Goal: Transaction & Acquisition: Purchase product/service

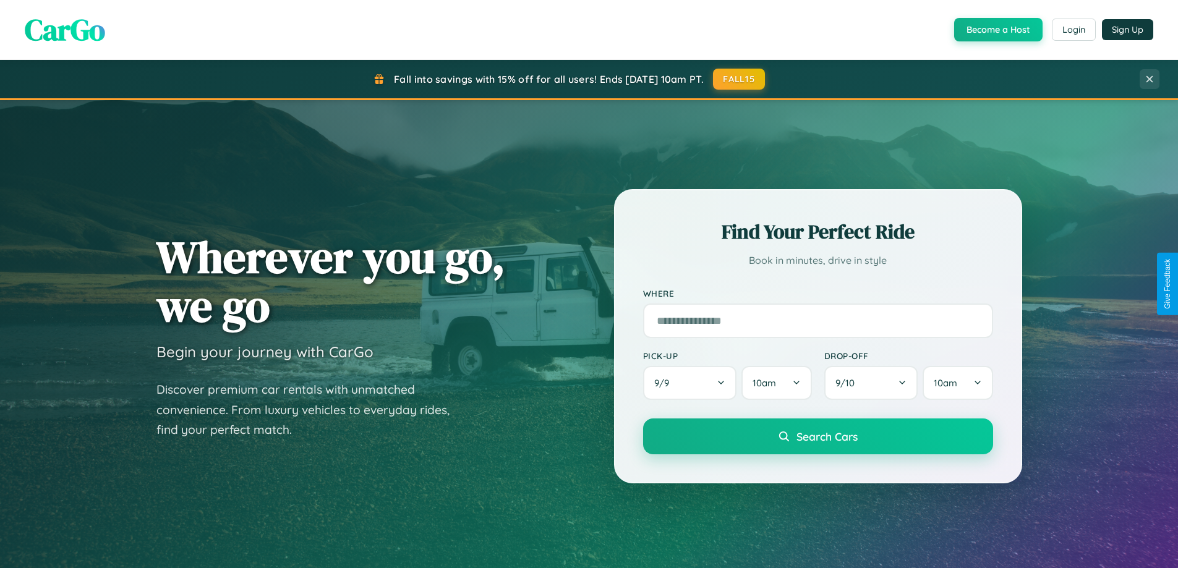
scroll to position [851, 0]
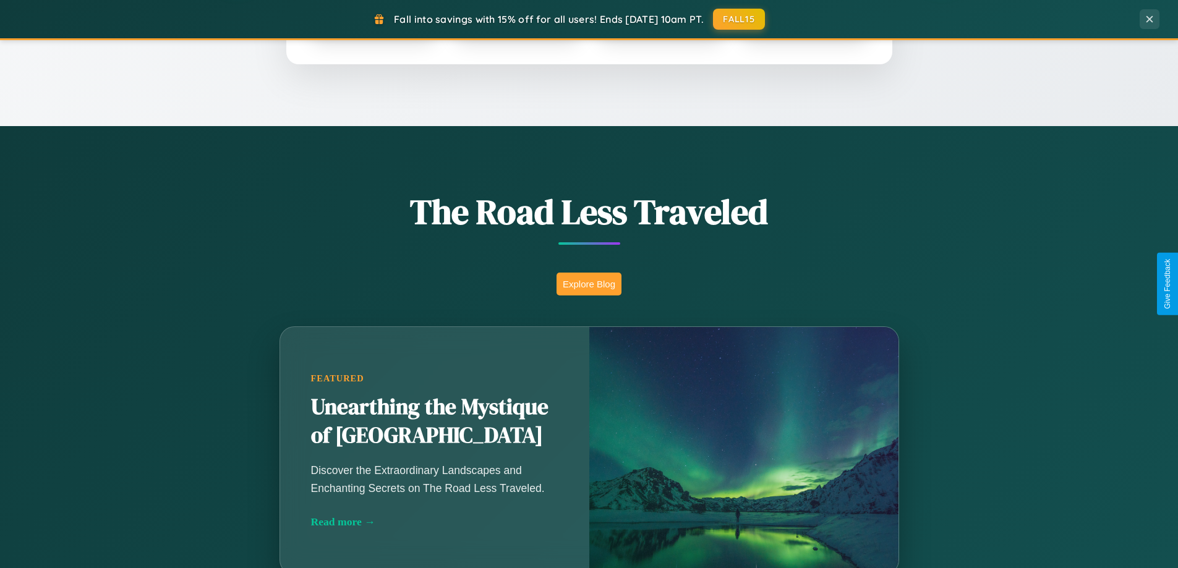
click at [589, 284] on button "Explore Blog" at bounding box center [589, 284] width 65 height 23
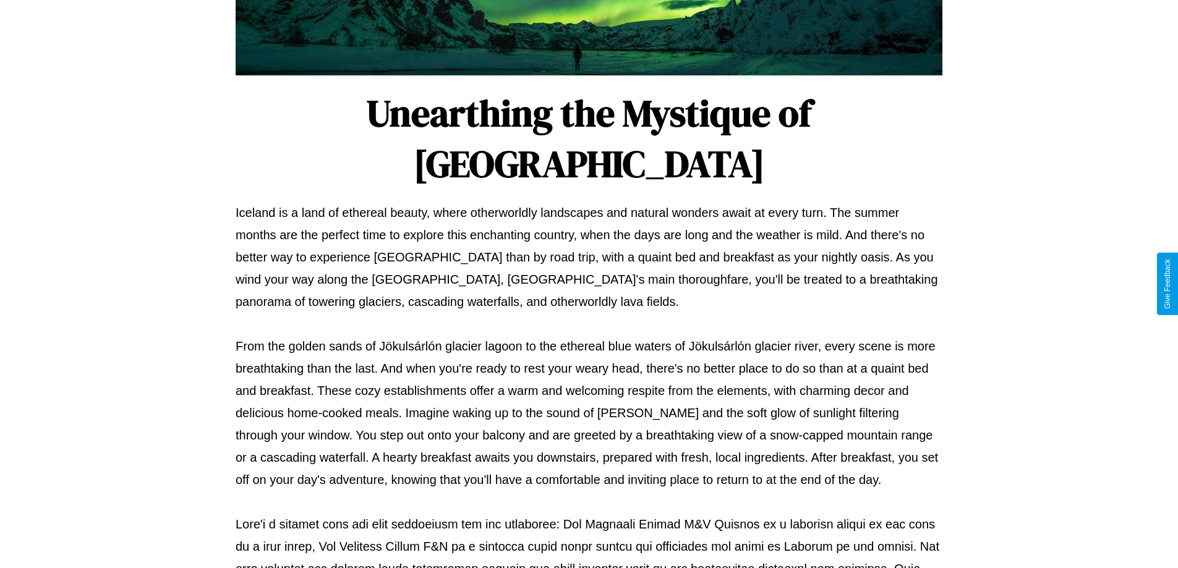
scroll to position [400, 0]
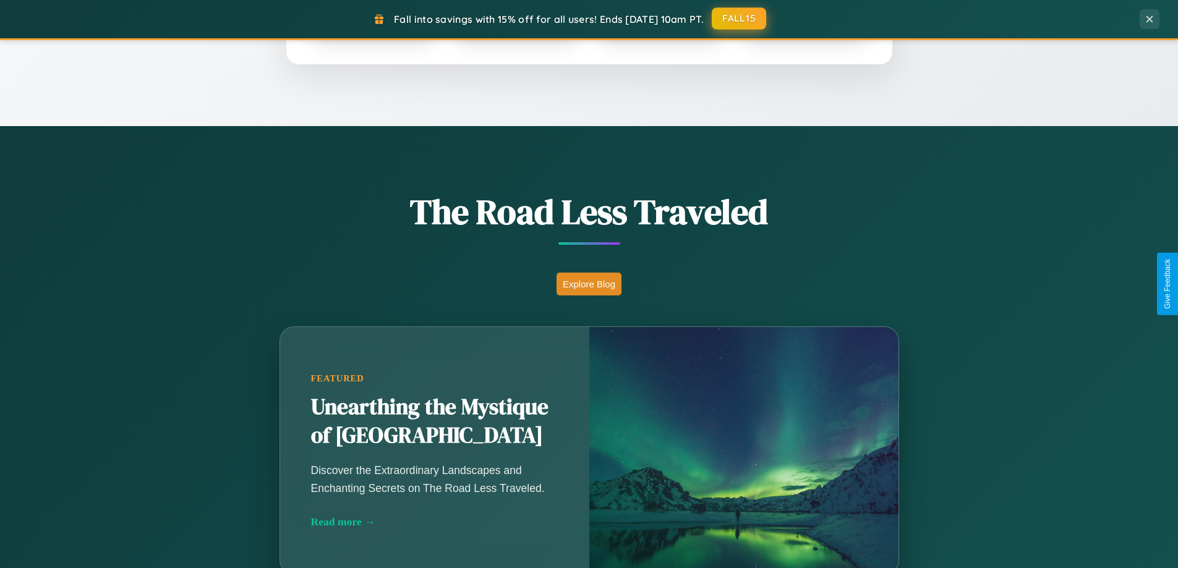
click at [740, 19] on button "FALL15" at bounding box center [739, 18] width 54 height 22
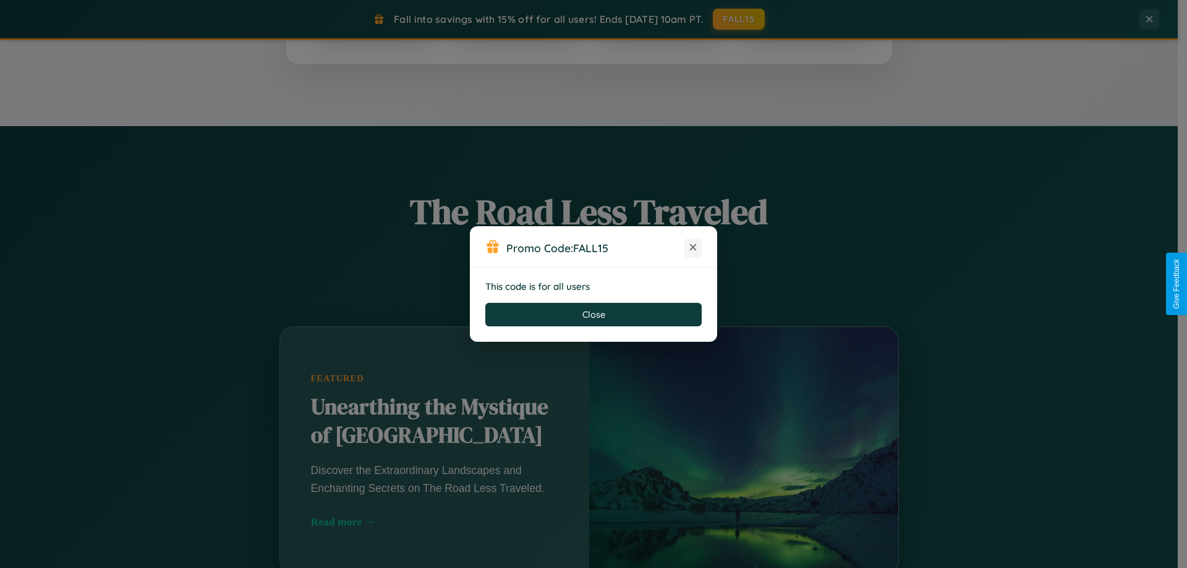
click at [693, 248] on icon at bounding box center [693, 247] width 12 height 12
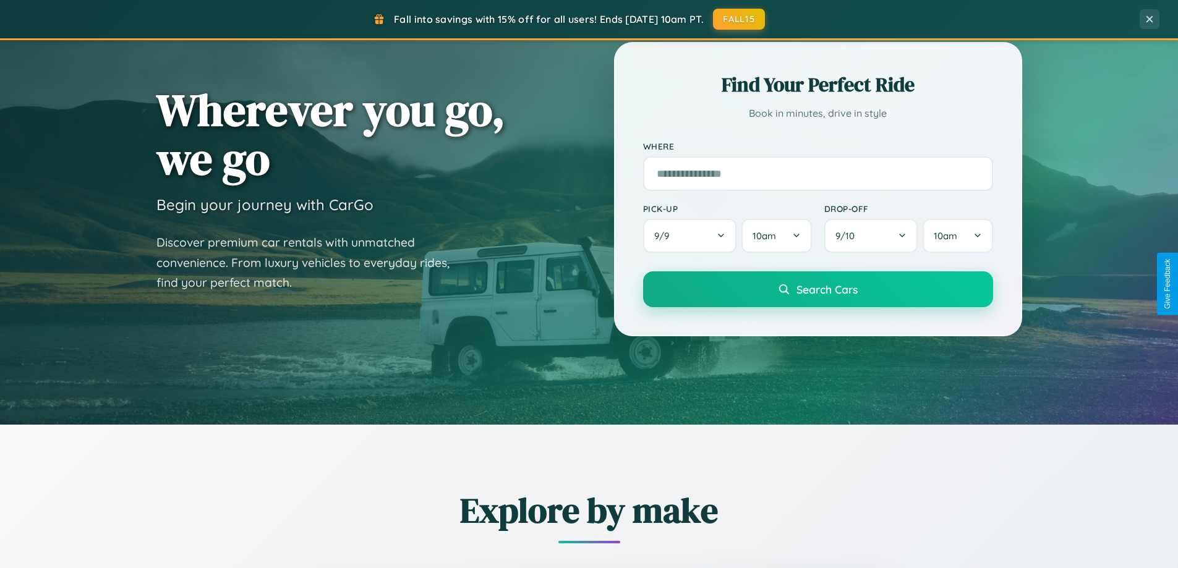
scroll to position [36, 0]
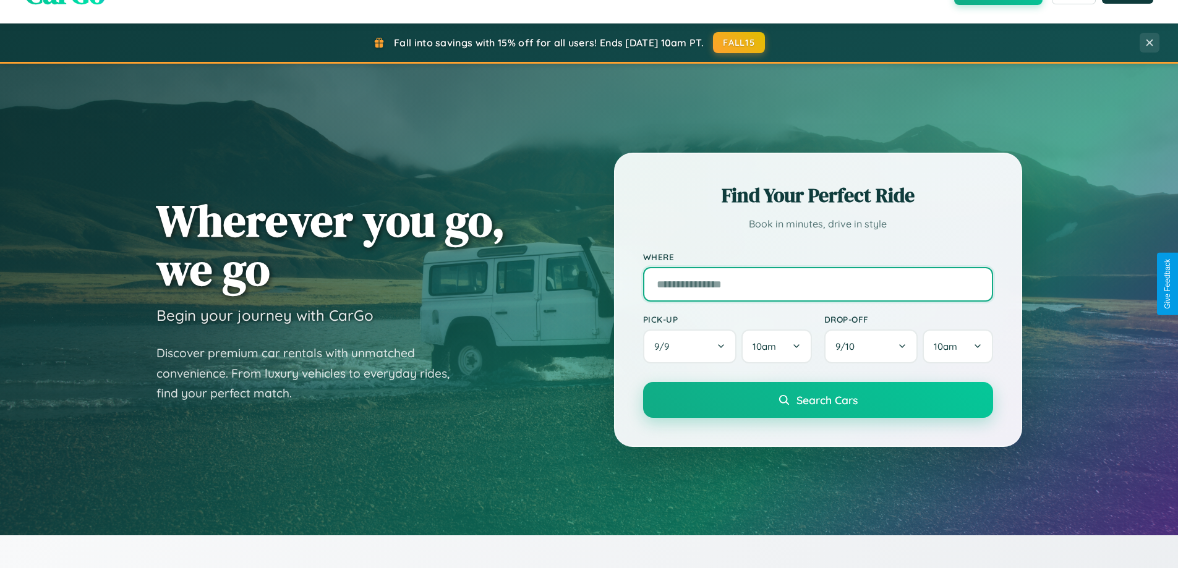
click at [818, 284] on input "text" at bounding box center [818, 284] width 350 height 35
type input "**********"
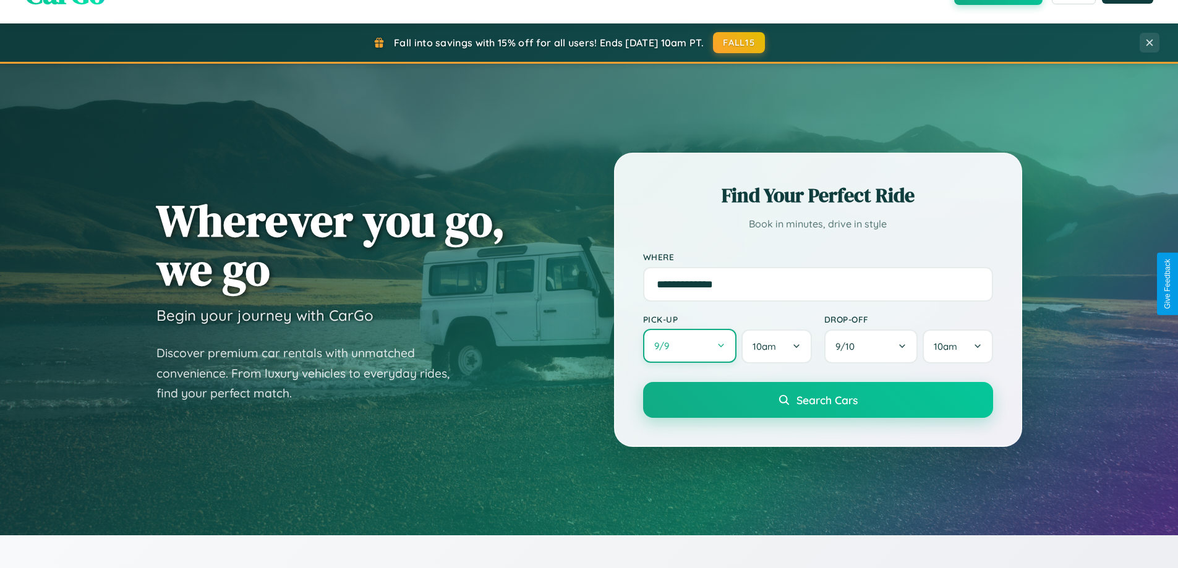
click at [690, 347] on button "9 / 9" at bounding box center [690, 346] width 94 height 34
select select "*"
select select "****"
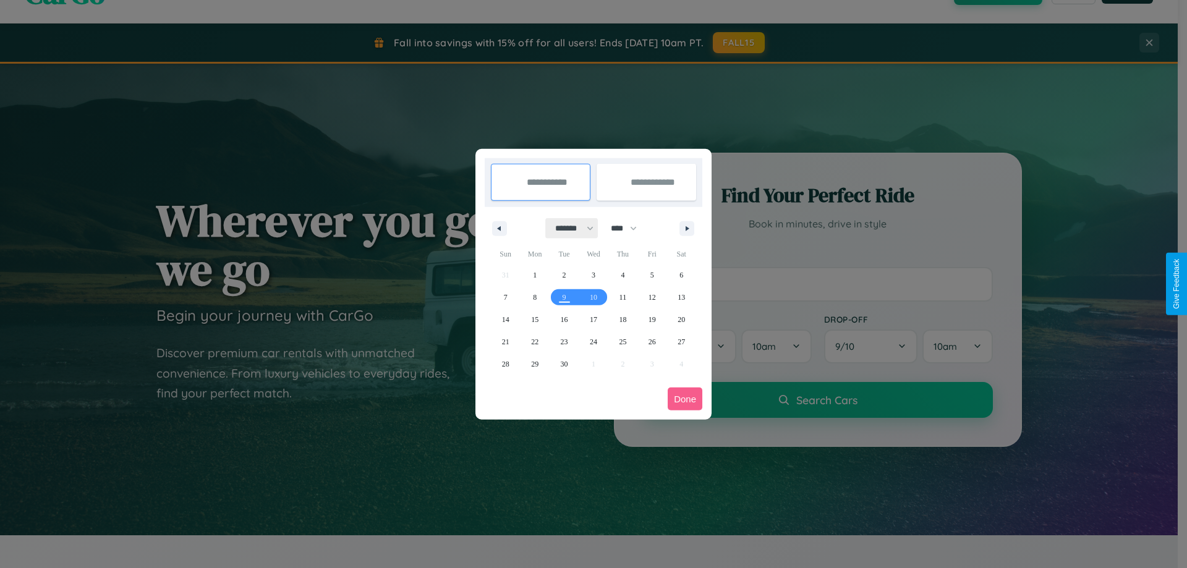
drag, startPoint x: 569, startPoint y: 228, endPoint x: 594, endPoint y: 248, distance: 31.7
click at [569, 228] on select "******* ******** ***** ***** *** **** **** ****** ********* ******* ******** **…" at bounding box center [572, 228] width 53 height 20
select select "*"
click at [630, 228] on select "**** **** **** **** **** **** **** **** **** **** **** **** **** **** **** ****…" at bounding box center [623, 228] width 37 height 20
select select "****"
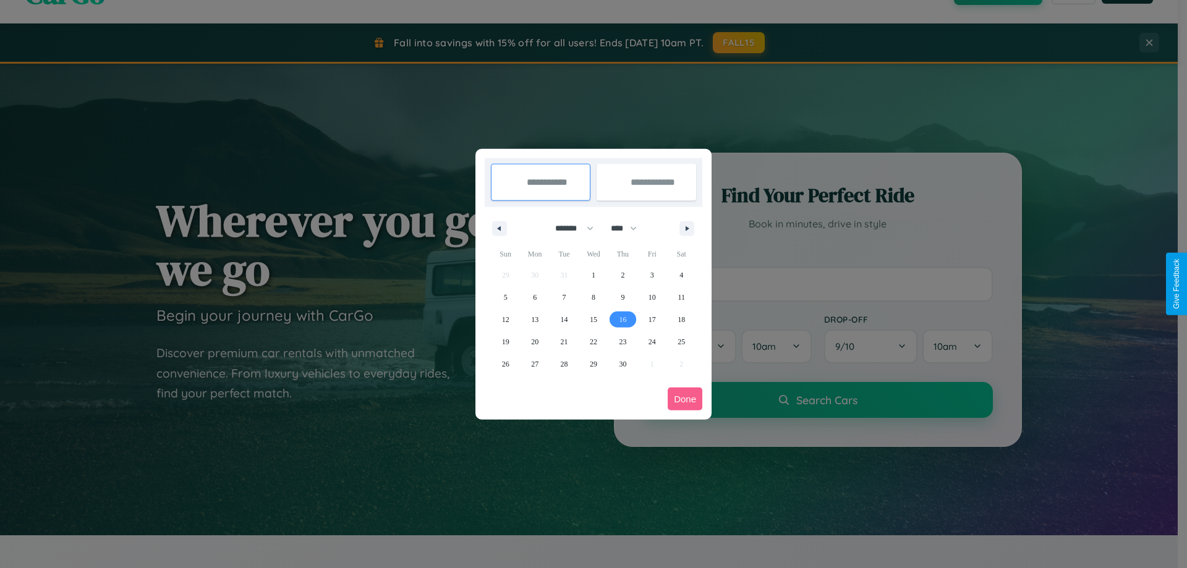
click at [623, 319] on span "16" at bounding box center [622, 320] width 7 height 22
type input "**********"
click at [652, 319] on span "17" at bounding box center [652, 320] width 7 height 22
type input "**********"
click at [685, 399] on button "Done" at bounding box center [685, 399] width 35 height 23
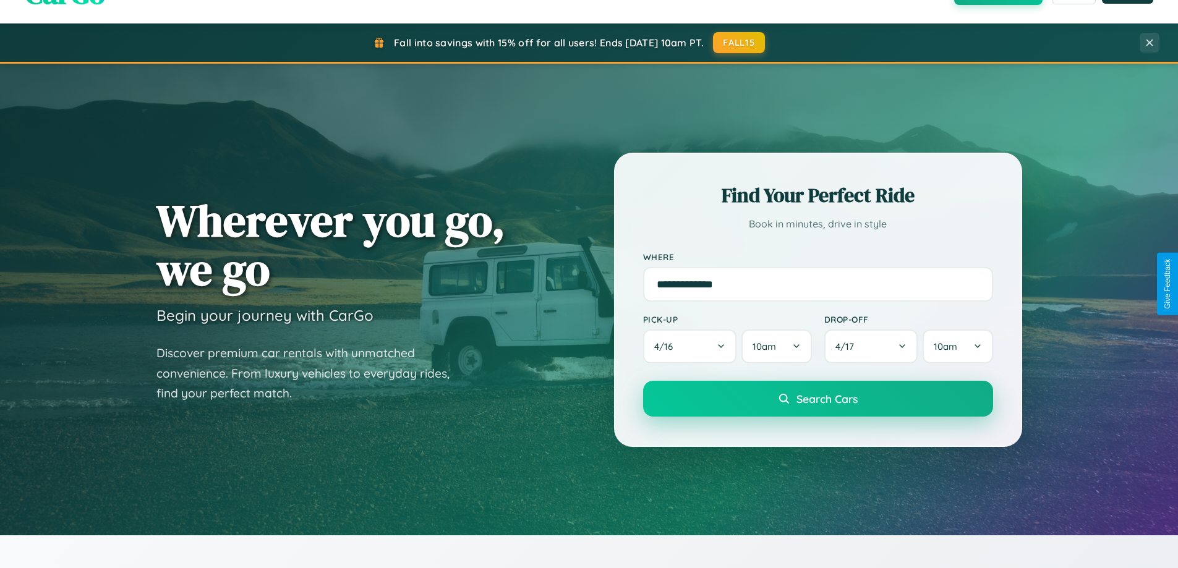
click at [818, 399] on span "Search Cars" at bounding box center [827, 399] width 61 height 14
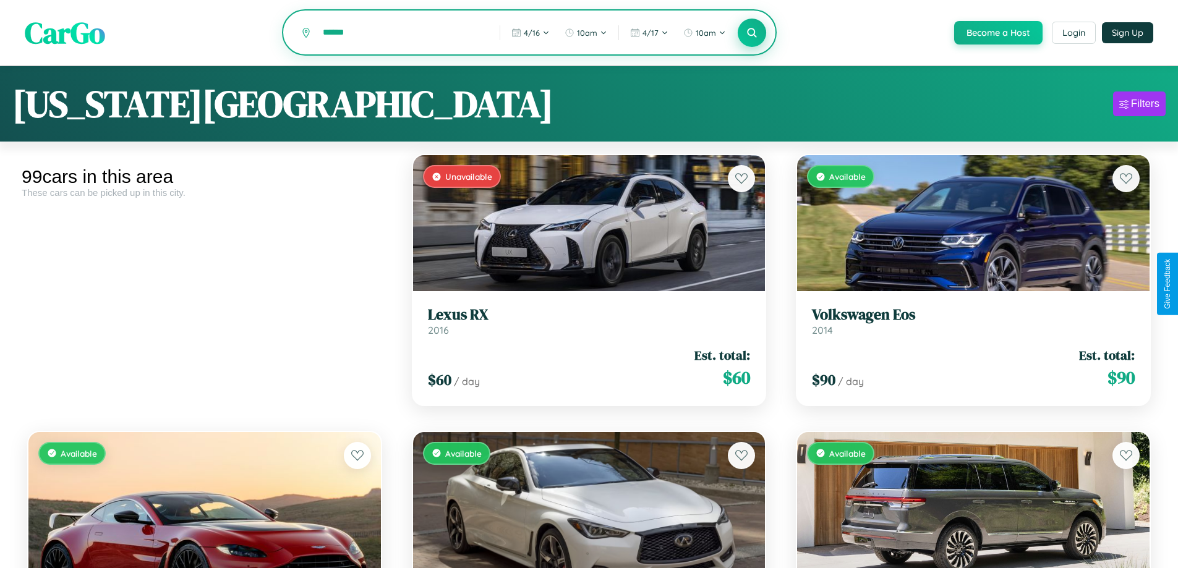
type input "******"
click at [751, 33] on icon at bounding box center [753, 33] width 12 height 12
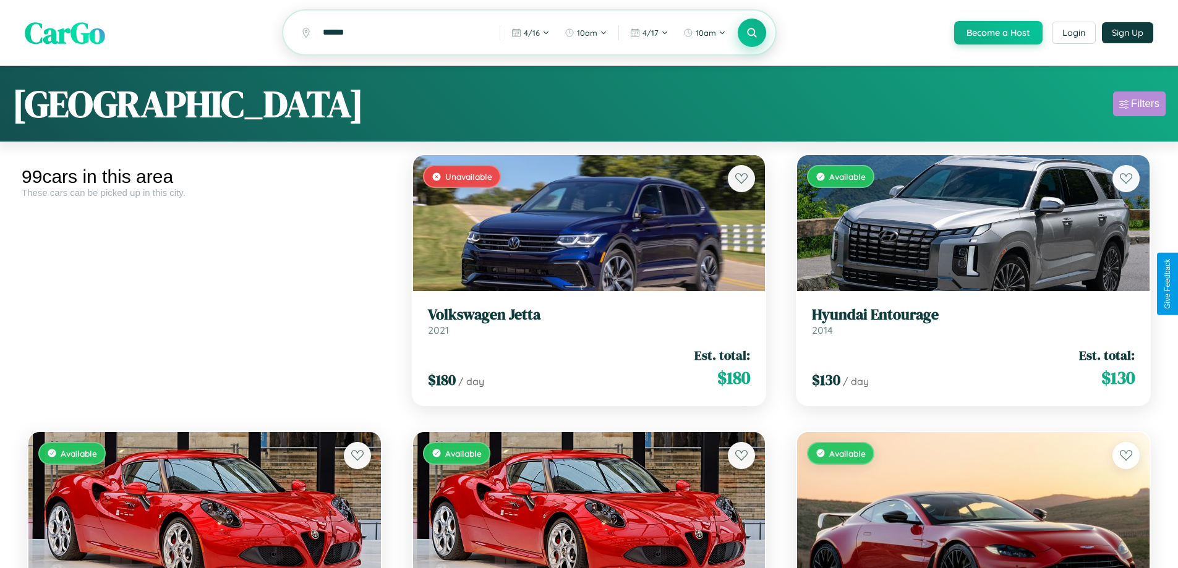
click at [1139, 106] on div "Filters" at bounding box center [1145, 104] width 28 height 12
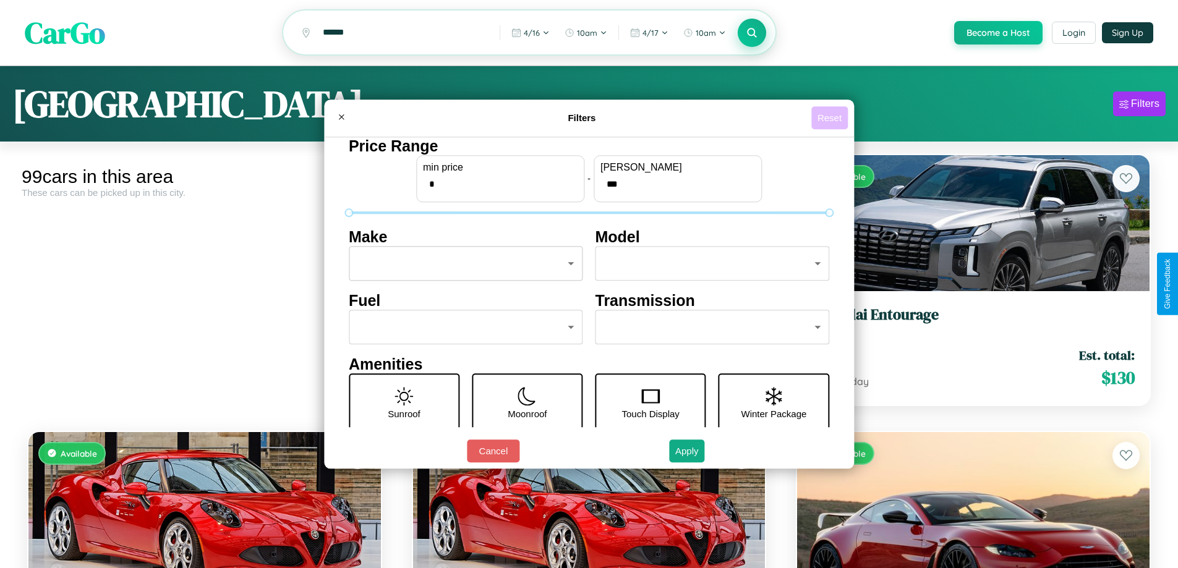
click at [831, 118] on button "Reset" at bounding box center [829, 117] width 36 height 23
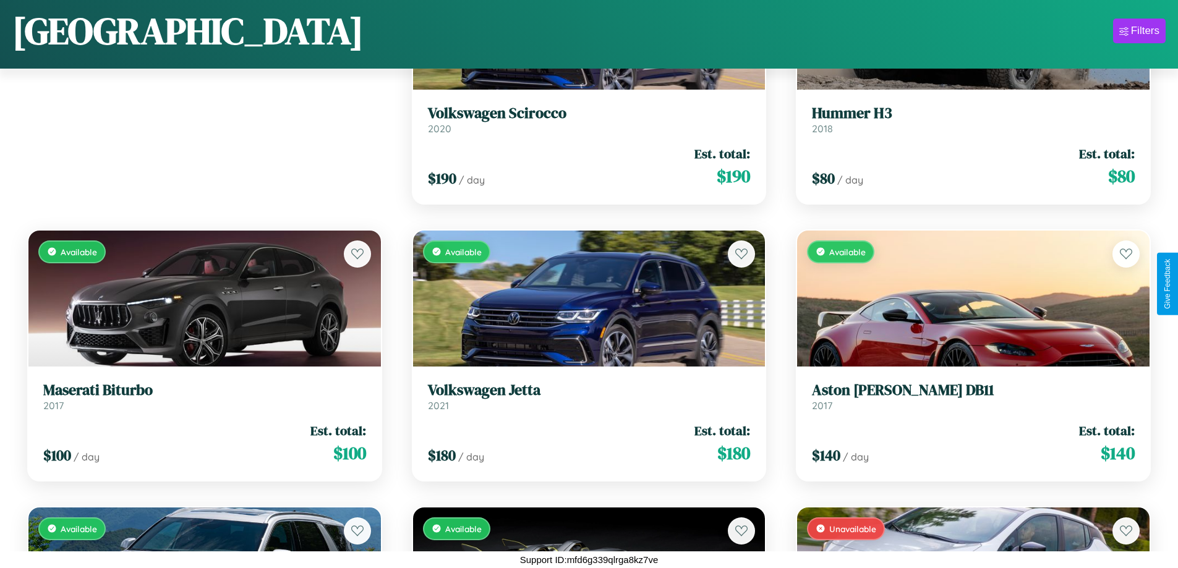
scroll to position [451, 0]
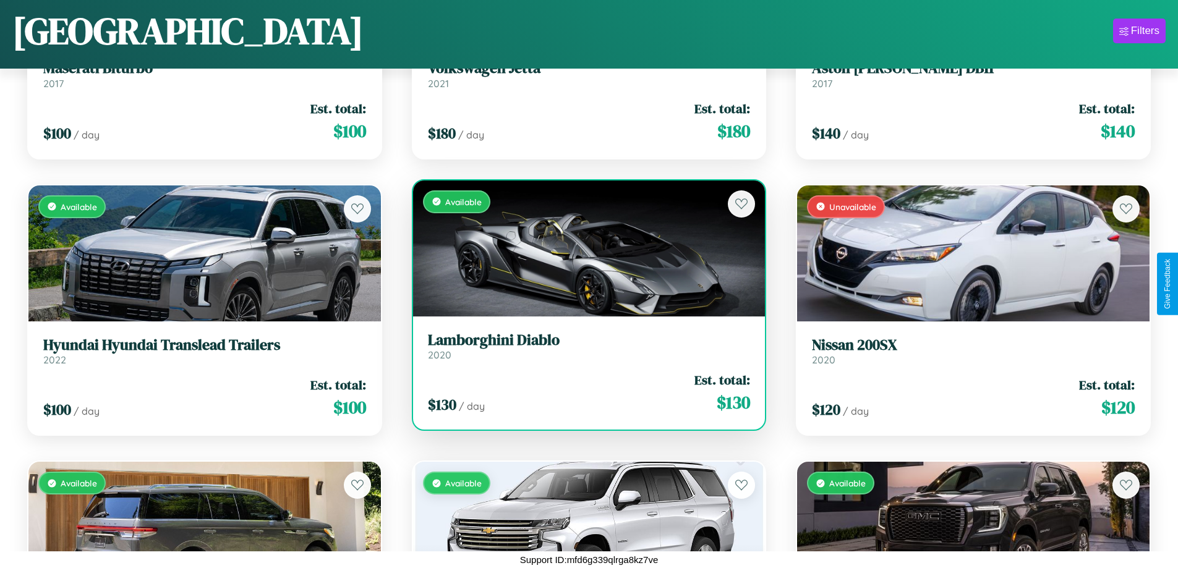
click at [584, 346] on h3 "Lamborghini Diablo" at bounding box center [589, 341] width 323 height 18
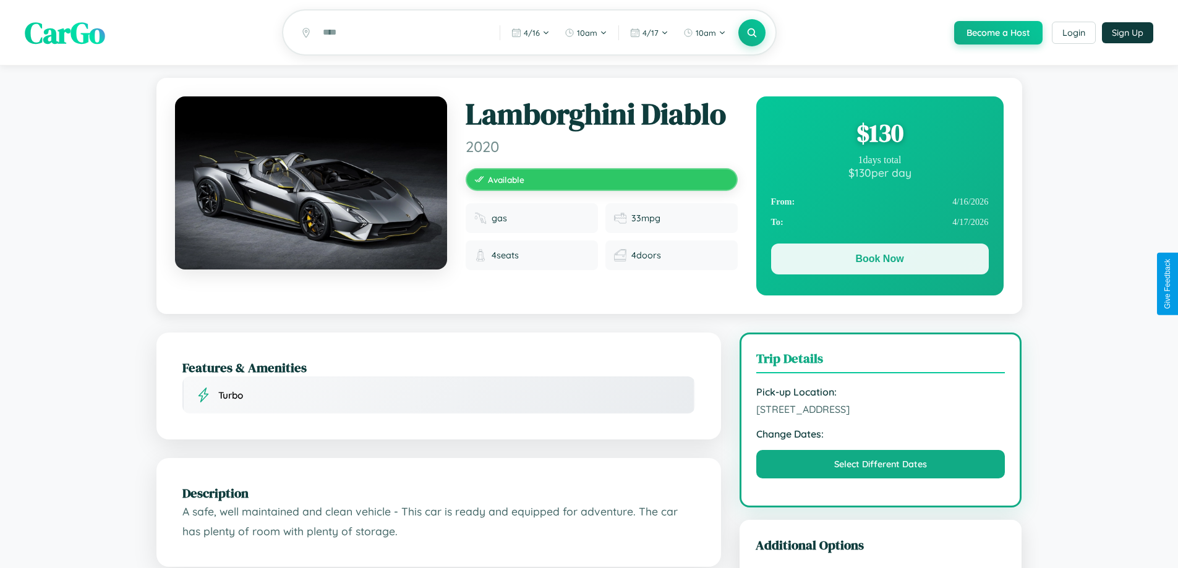
click at [879, 261] on button "Book Now" at bounding box center [880, 259] width 218 height 31
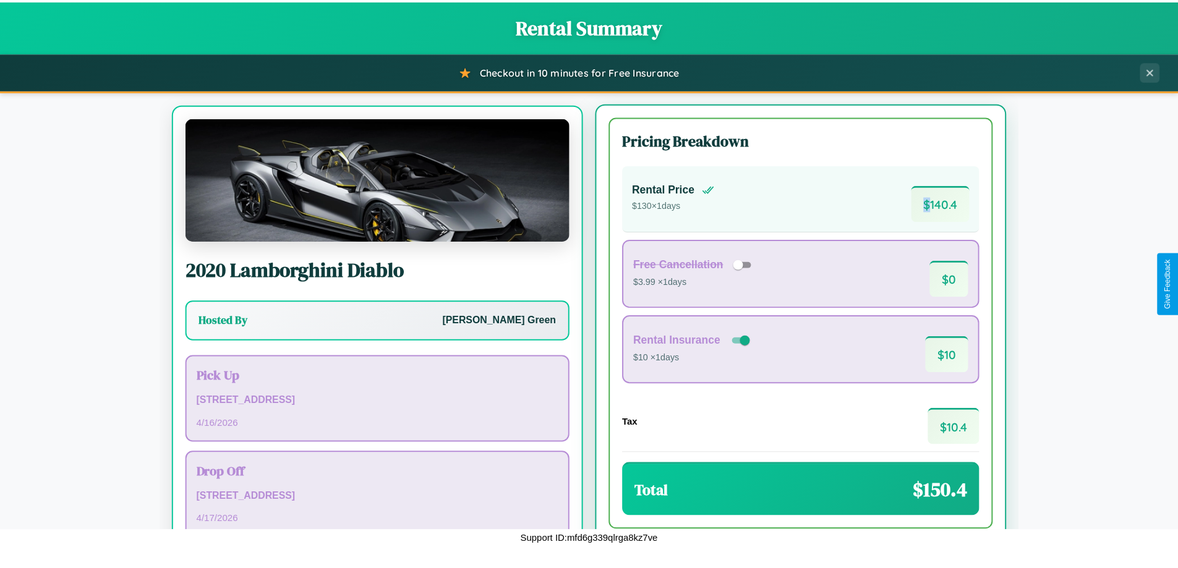
scroll to position [58, 0]
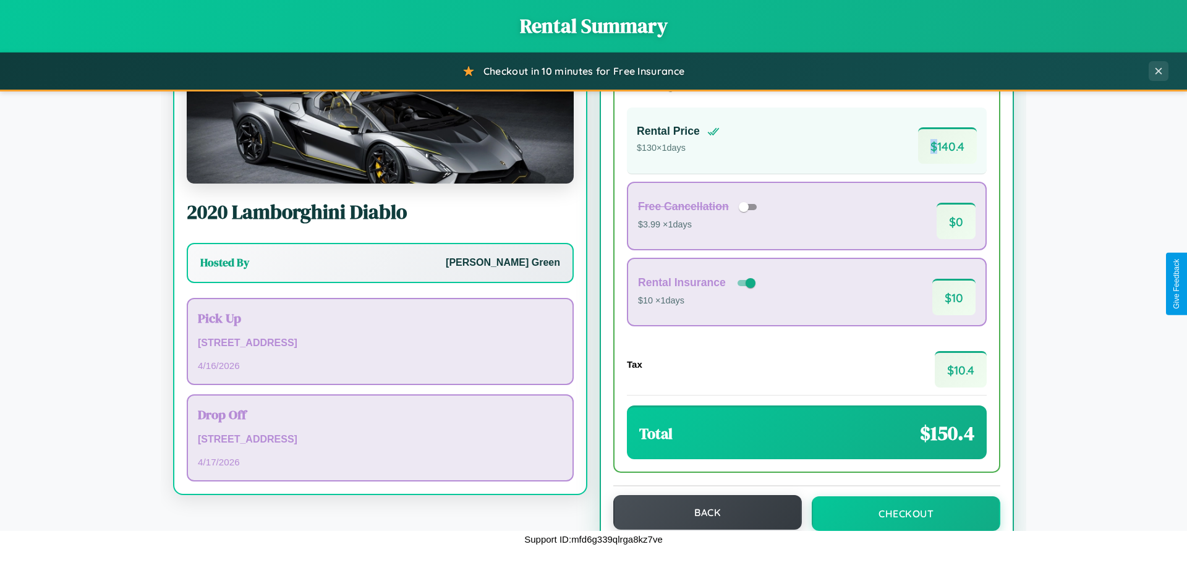
click at [702, 513] on button "Back" at bounding box center [708, 512] width 189 height 35
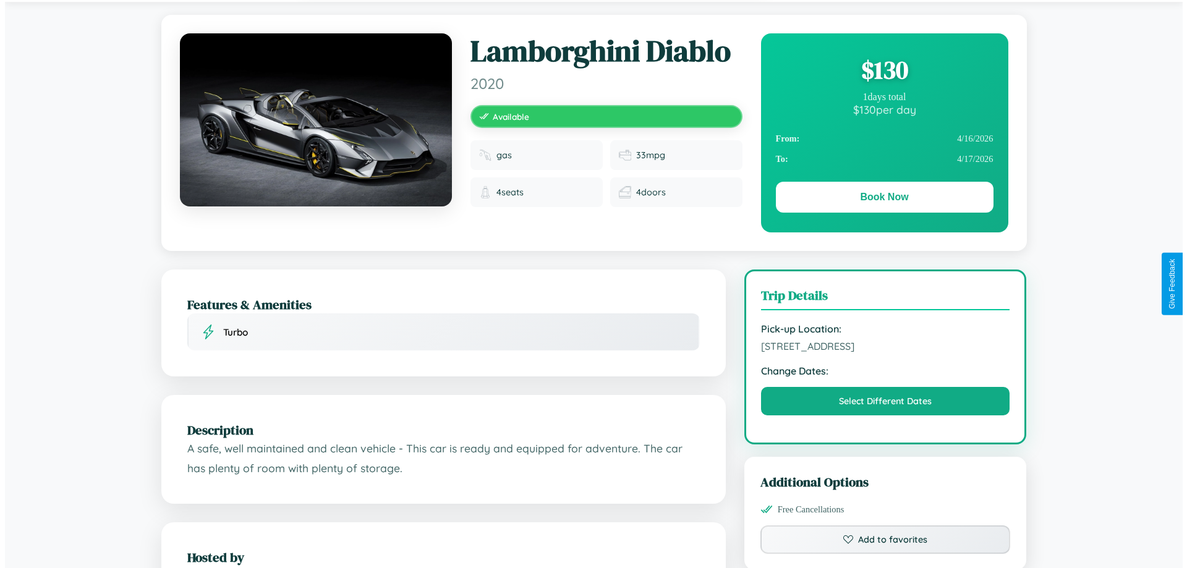
scroll to position [321, 0]
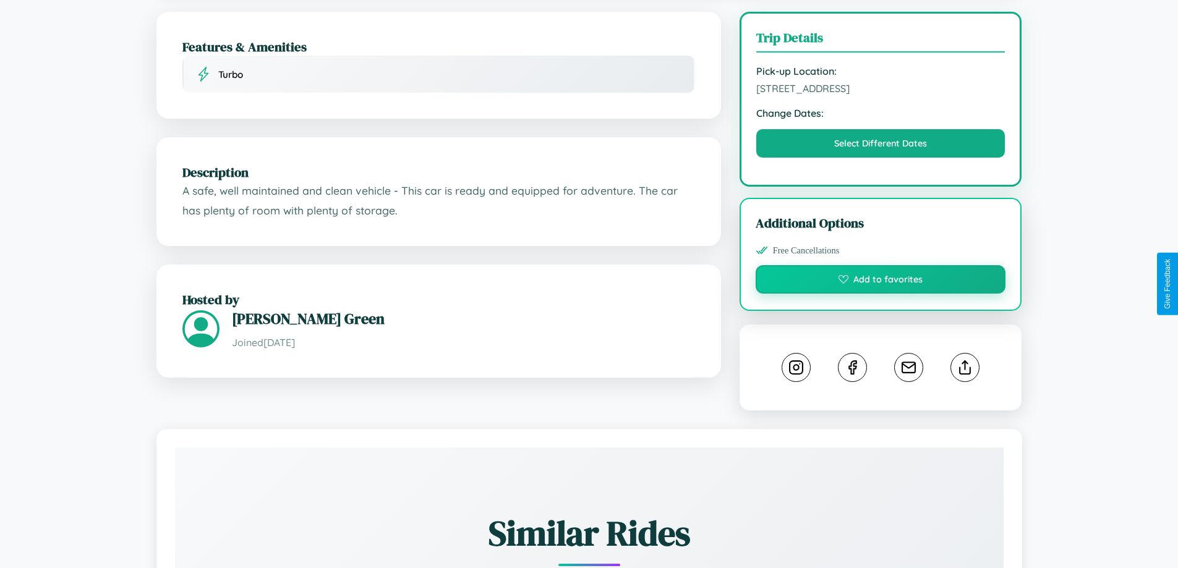
click at [881, 283] on button "Add to favorites" at bounding box center [881, 279] width 250 height 28
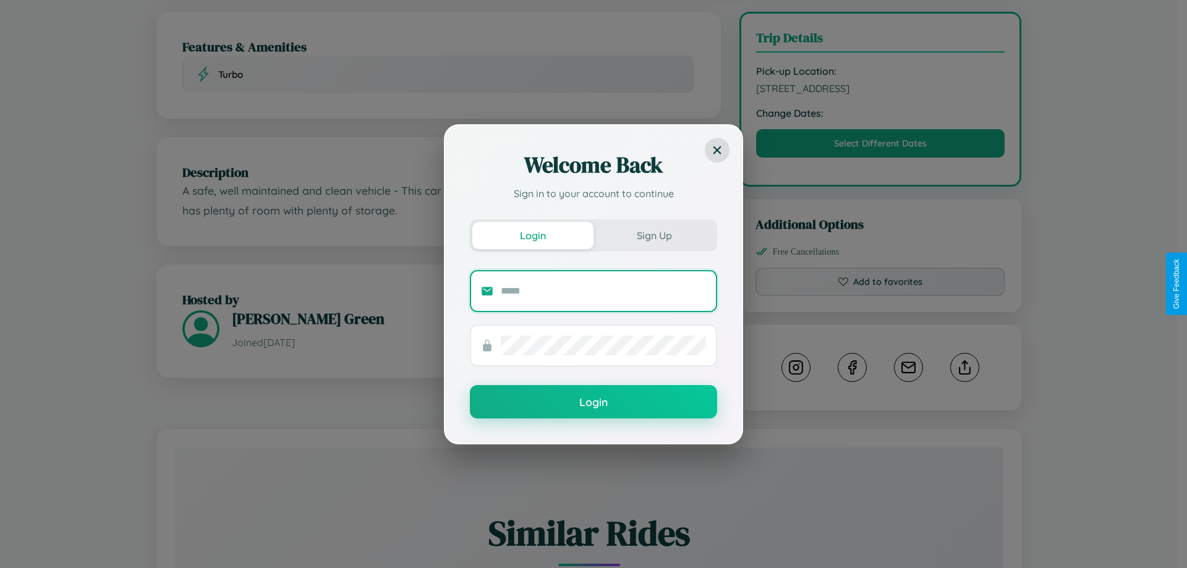
click at [604, 291] on input "text" at bounding box center [603, 291] width 205 height 20
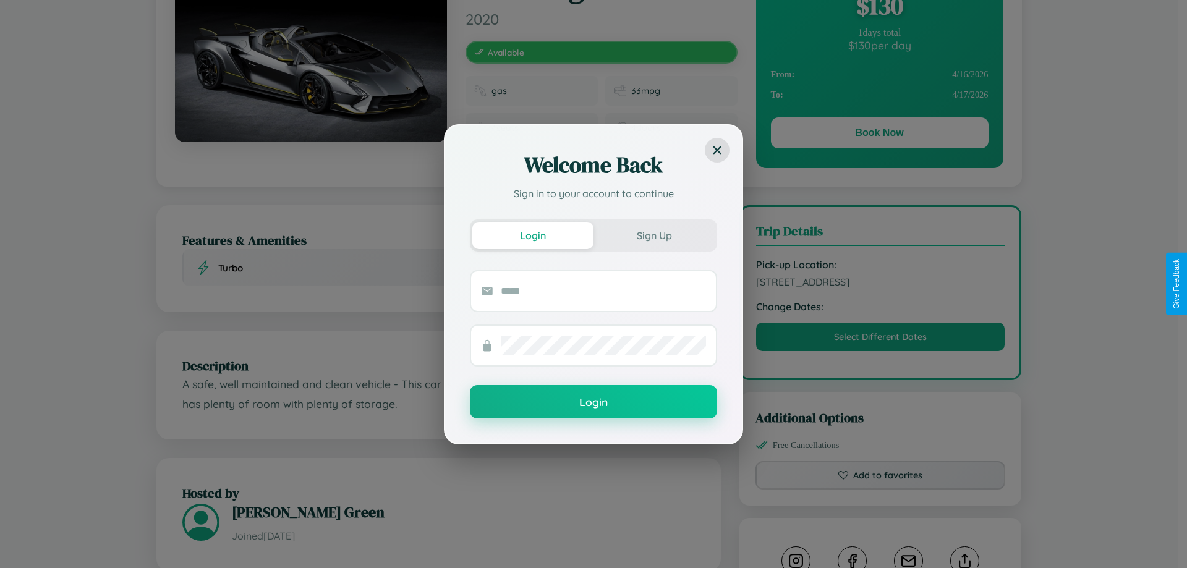
click at [881, 284] on div "Welcome Back Sign in to your account to continue Login Sign Up Login" at bounding box center [593, 284] width 1187 height 568
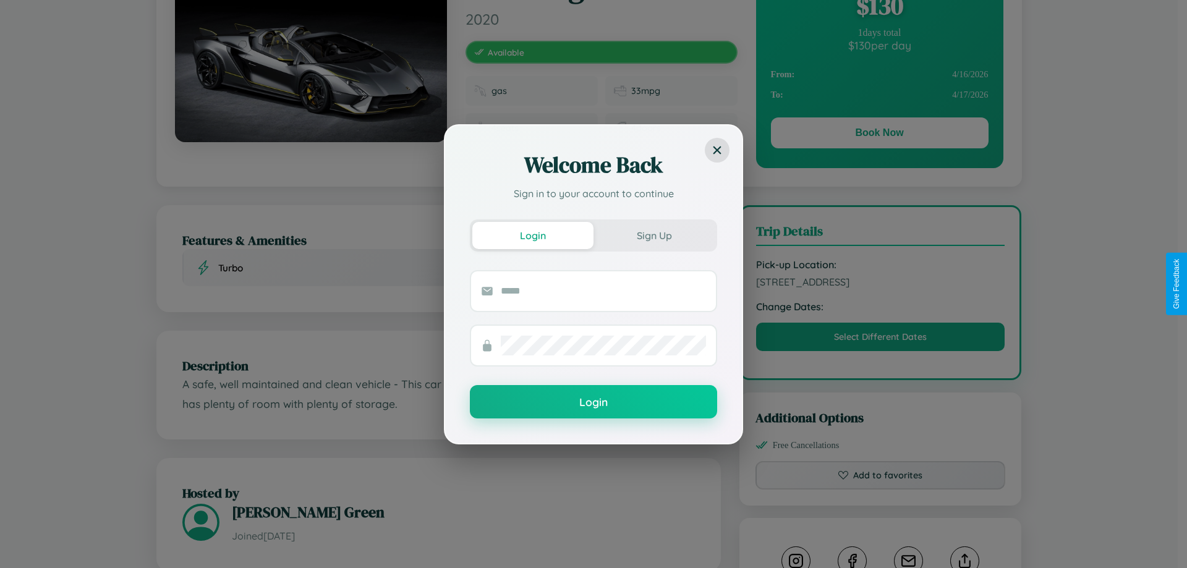
click at [881, 284] on div "Welcome Back Sign in to your account to continue Login Sign Up Login" at bounding box center [593, 284] width 1187 height 568
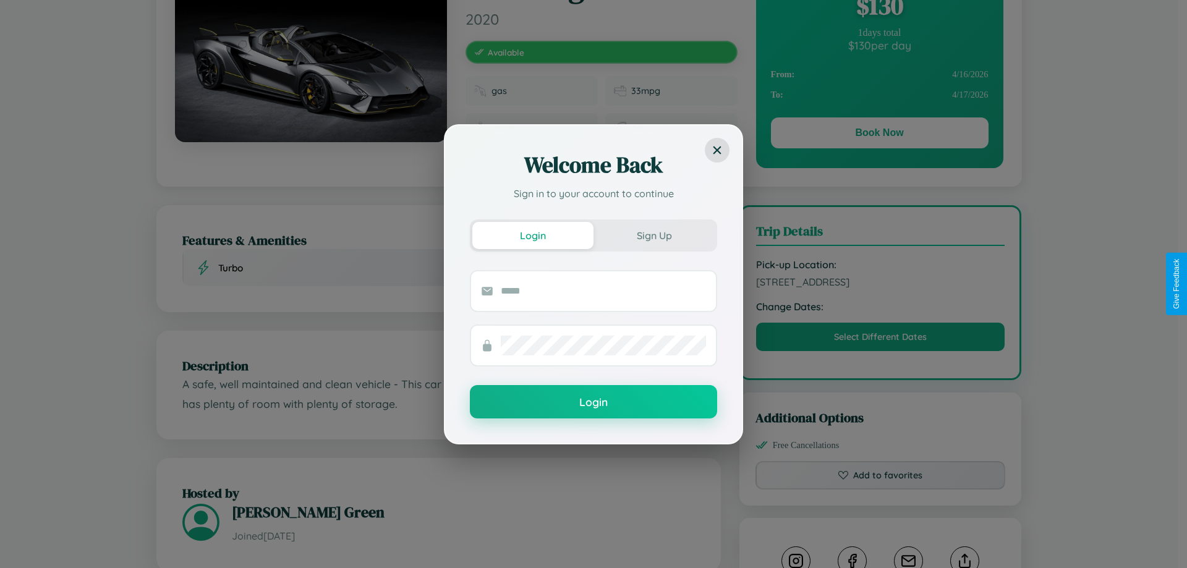
click at [881, 284] on div "Welcome Back Sign in to your account to continue Login Sign Up Login" at bounding box center [593, 284] width 1187 height 568
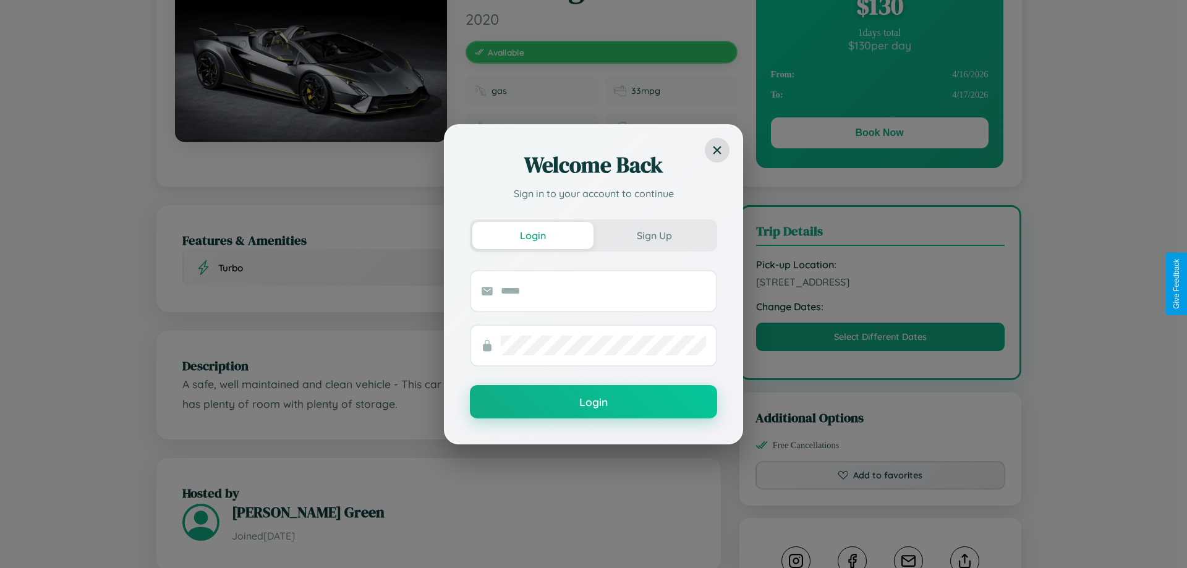
click at [881, 284] on div "Welcome Back Sign in to your account to continue Login Sign Up Login" at bounding box center [593, 284] width 1187 height 568
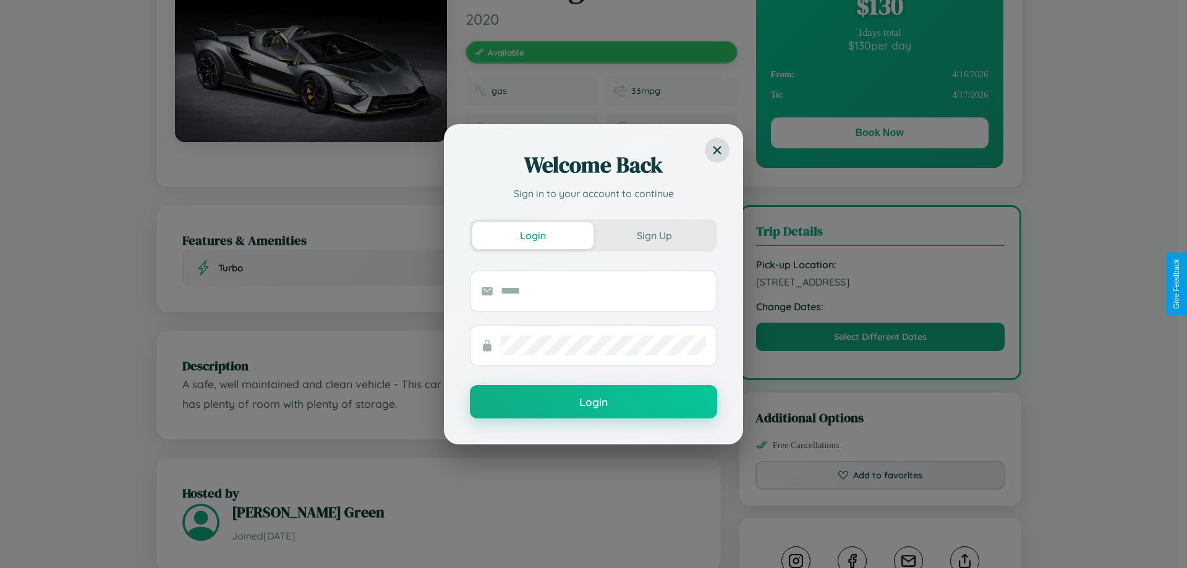
click at [881, 284] on div "Welcome Back Sign in to your account to continue Login Sign Up Login" at bounding box center [593, 284] width 1187 height 568
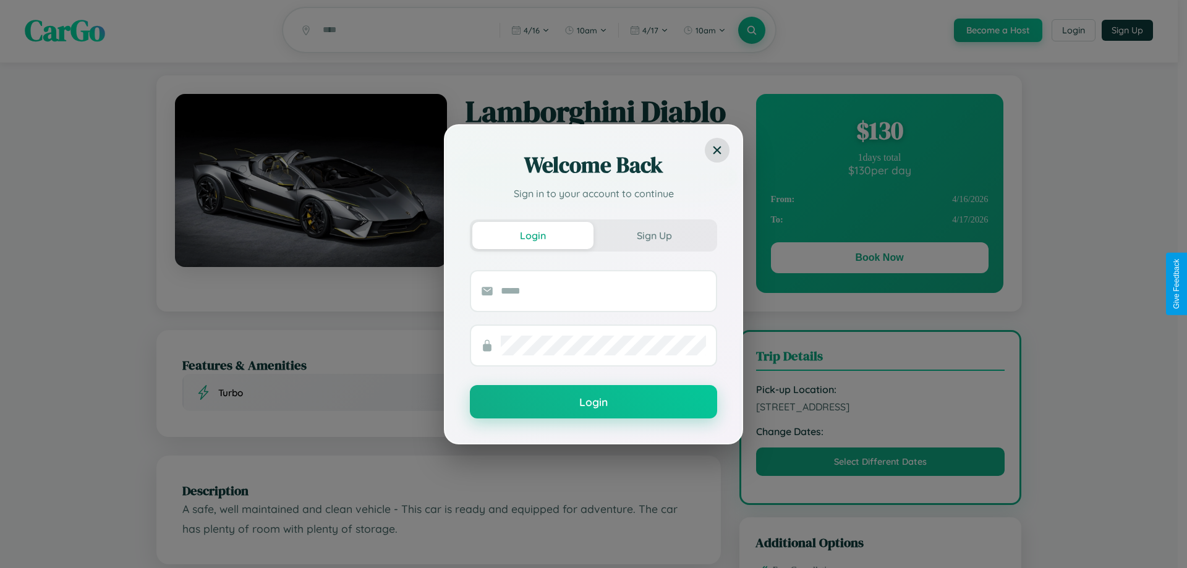
scroll to position [0, 0]
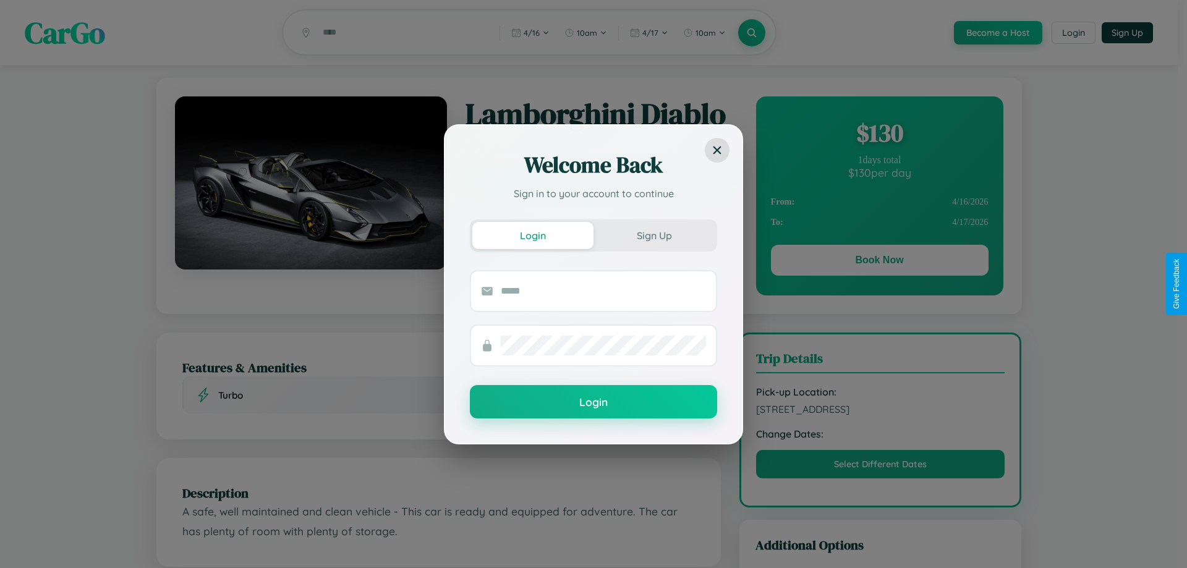
click at [879, 262] on div "Welcome Back Sign in to your account to continue Login Sign Up Login" at bounding box center [593, 284] width 1187 height 568
